Goal: Transaction & Acquisition: Obtain resource

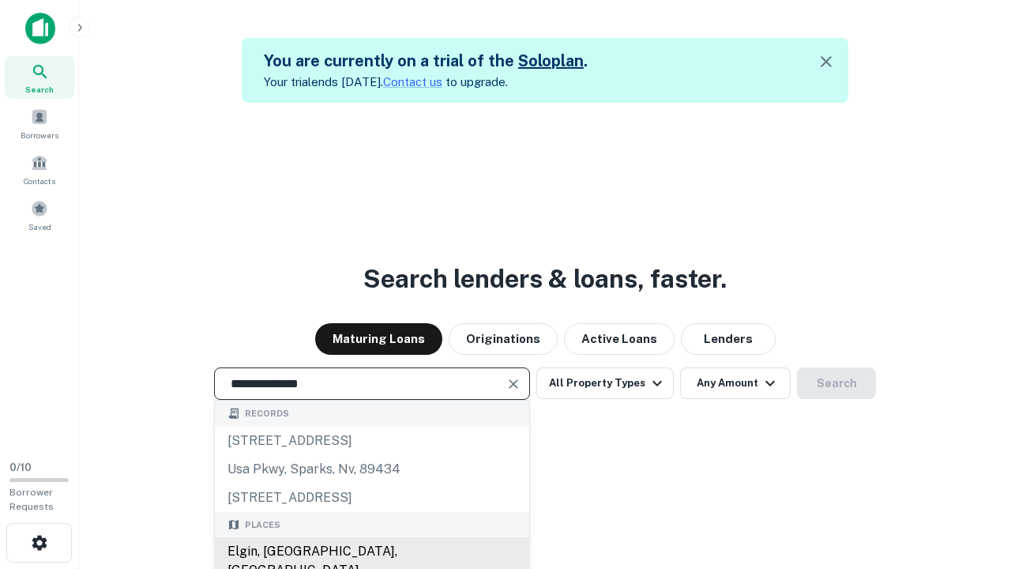
click at [371, 551] on div "Elgin, IL, USA" at bounding box center [372, 560] width 314 height 47
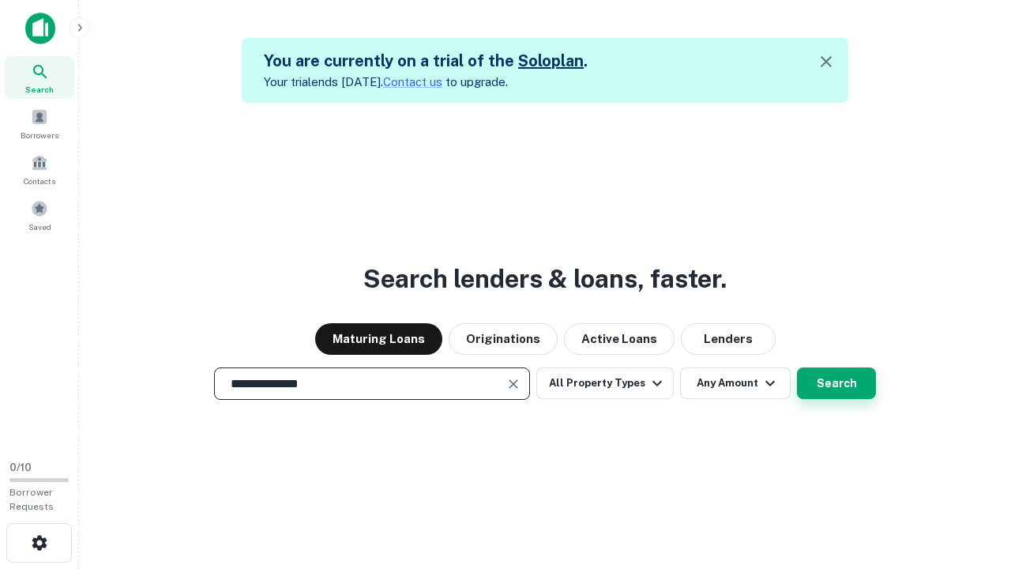
type input "**********"
click at [836, 383] on button "Search" at bounding box center [836, 383] width 79 height 32
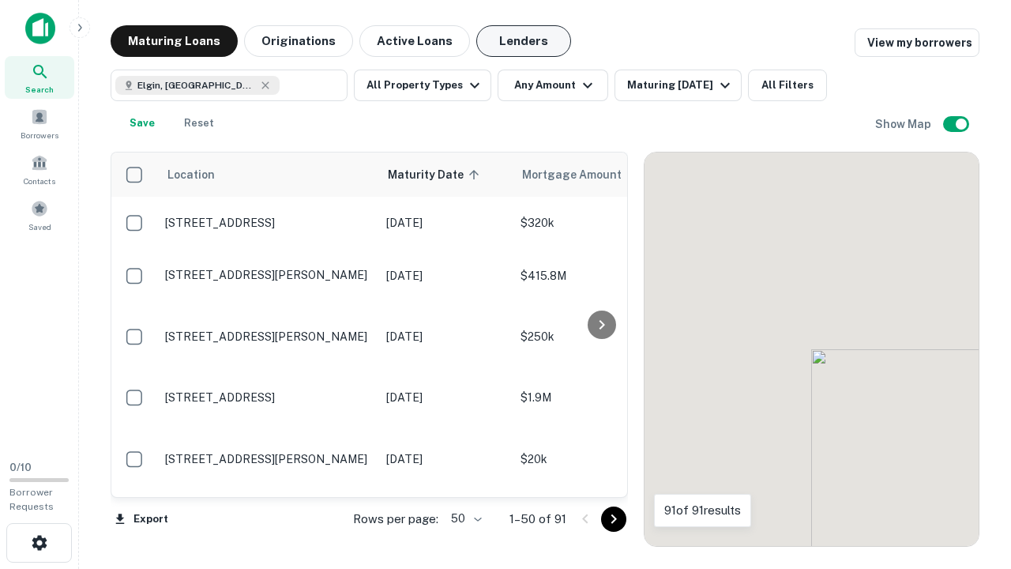
click at [524, 41] on button "Lenders" at bounding box center [523, 41] width 95 height 32
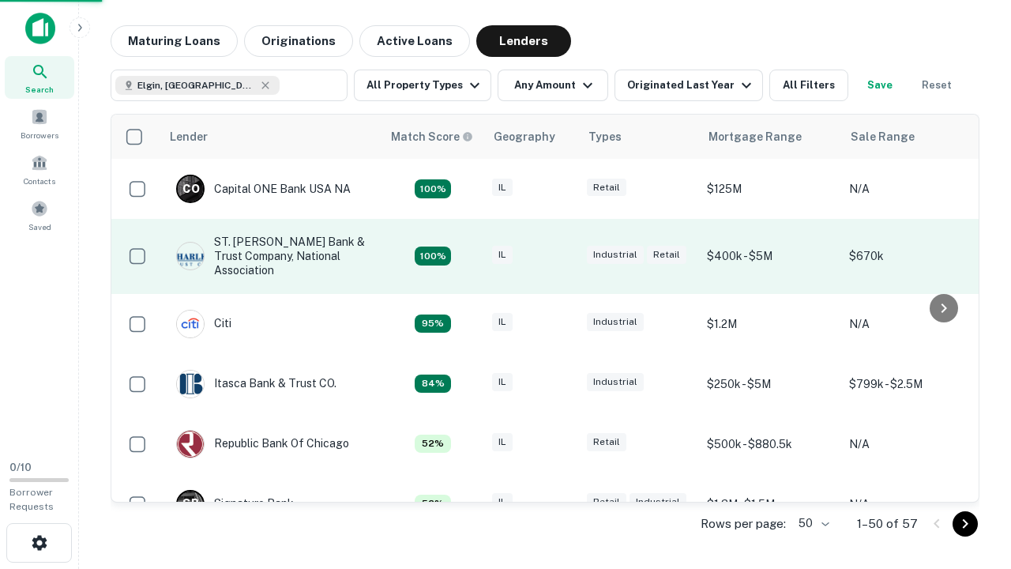
click at [561, 256] on div "IL" at bounding box center [531, 256] width 79 height 21
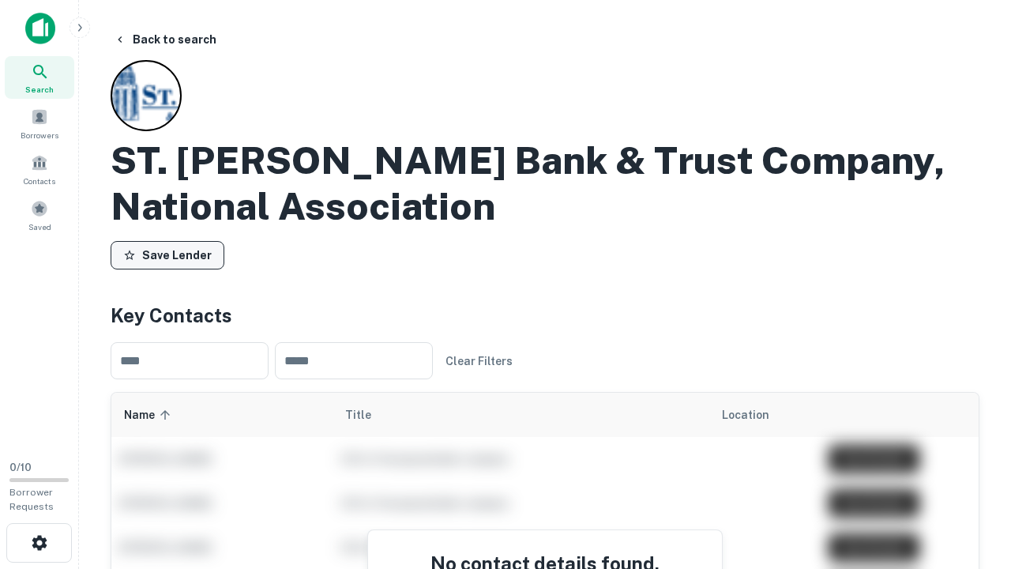
click at [167, 255] on button "Save Lender" at bounding box center [168, 255] width 114 height 28
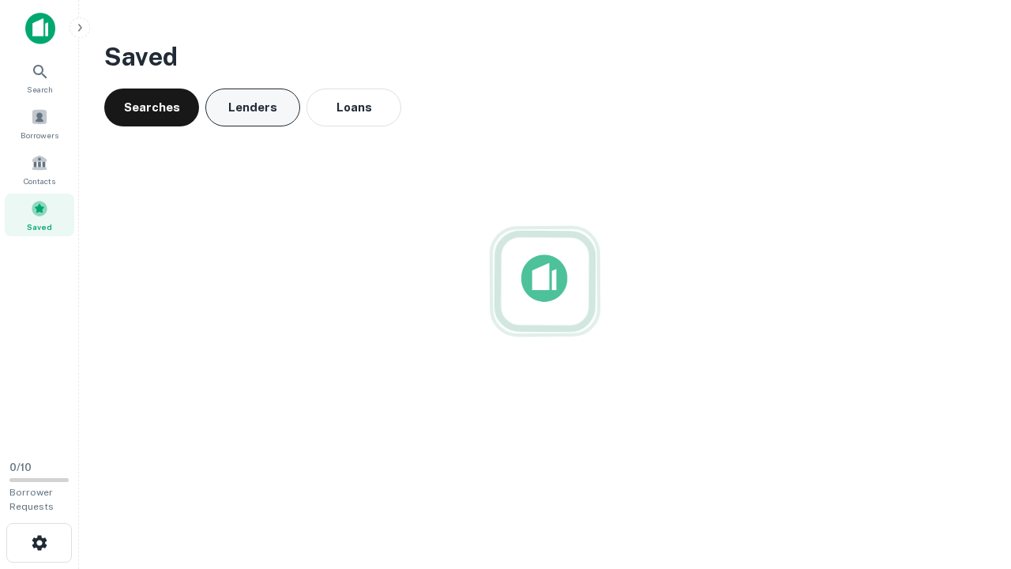
click at [253, 107] on button "Lenders" at bounding box center [252, 107] width 95 height 38
